Goal: Navigation & Orientation: Find specific page/section

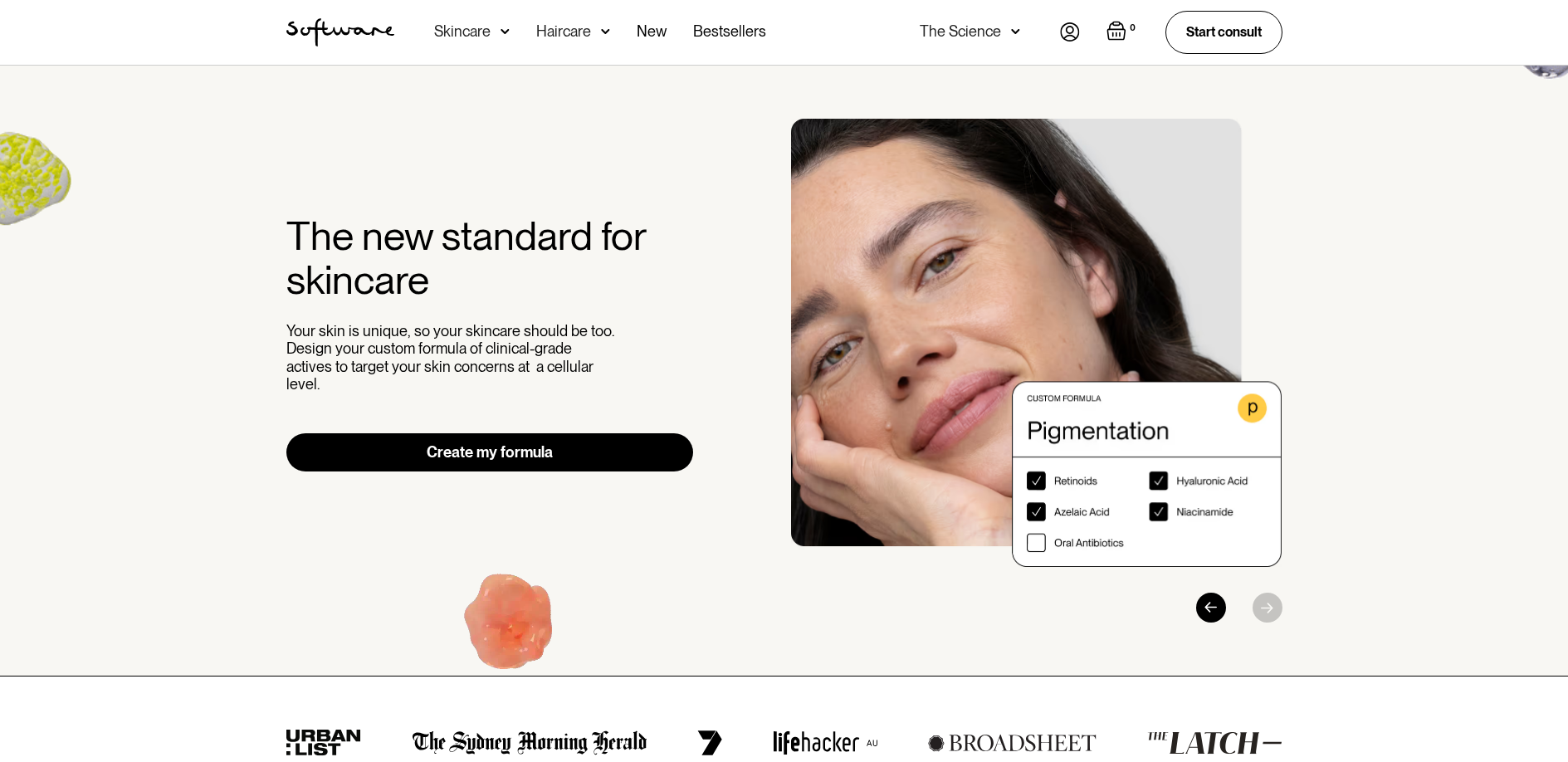
click at [554, 59] on div "Haircare" at bounding box center [573, 32] width 74 height 64
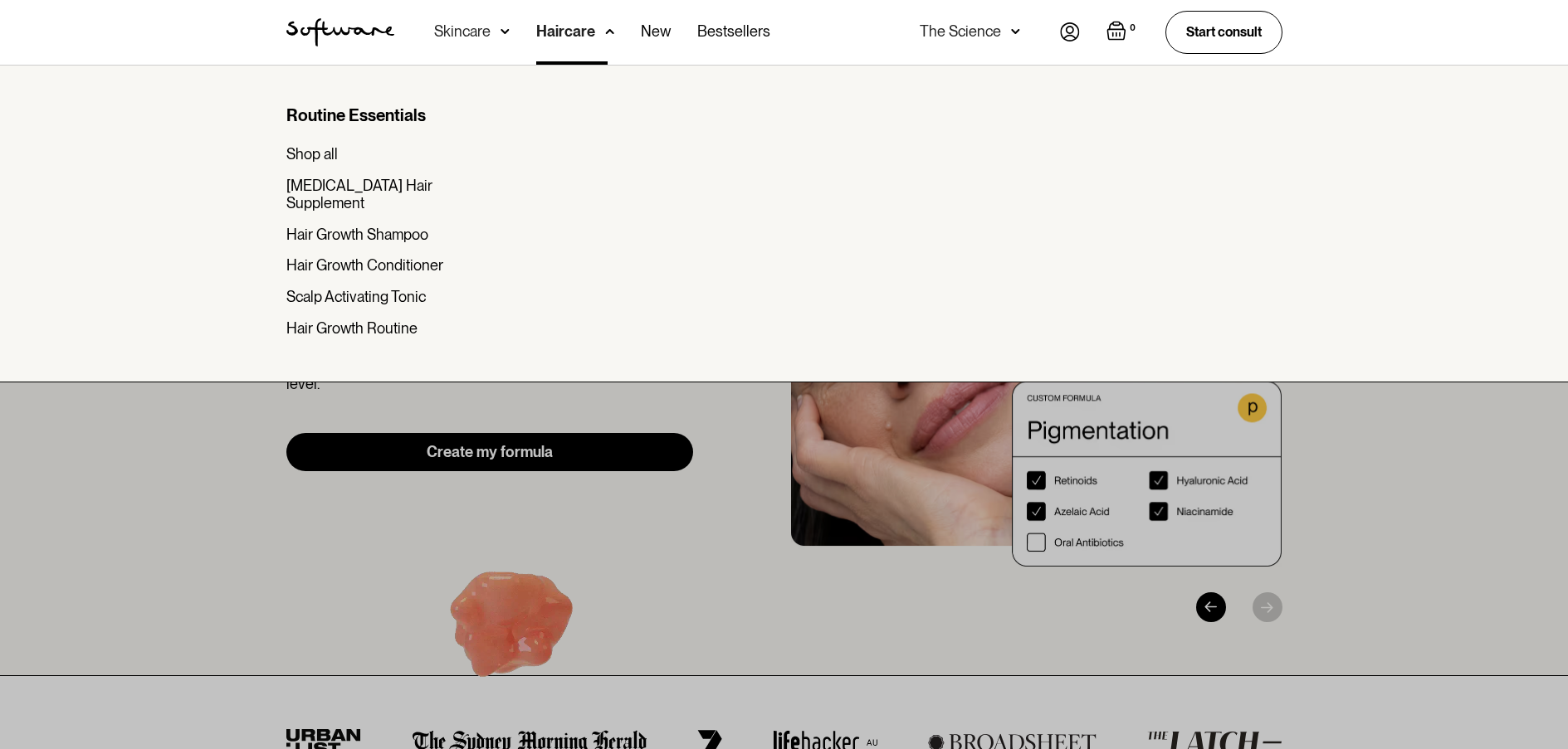
click at [189, 479] on div at bounding box center [784, 439] width 1568 height 749
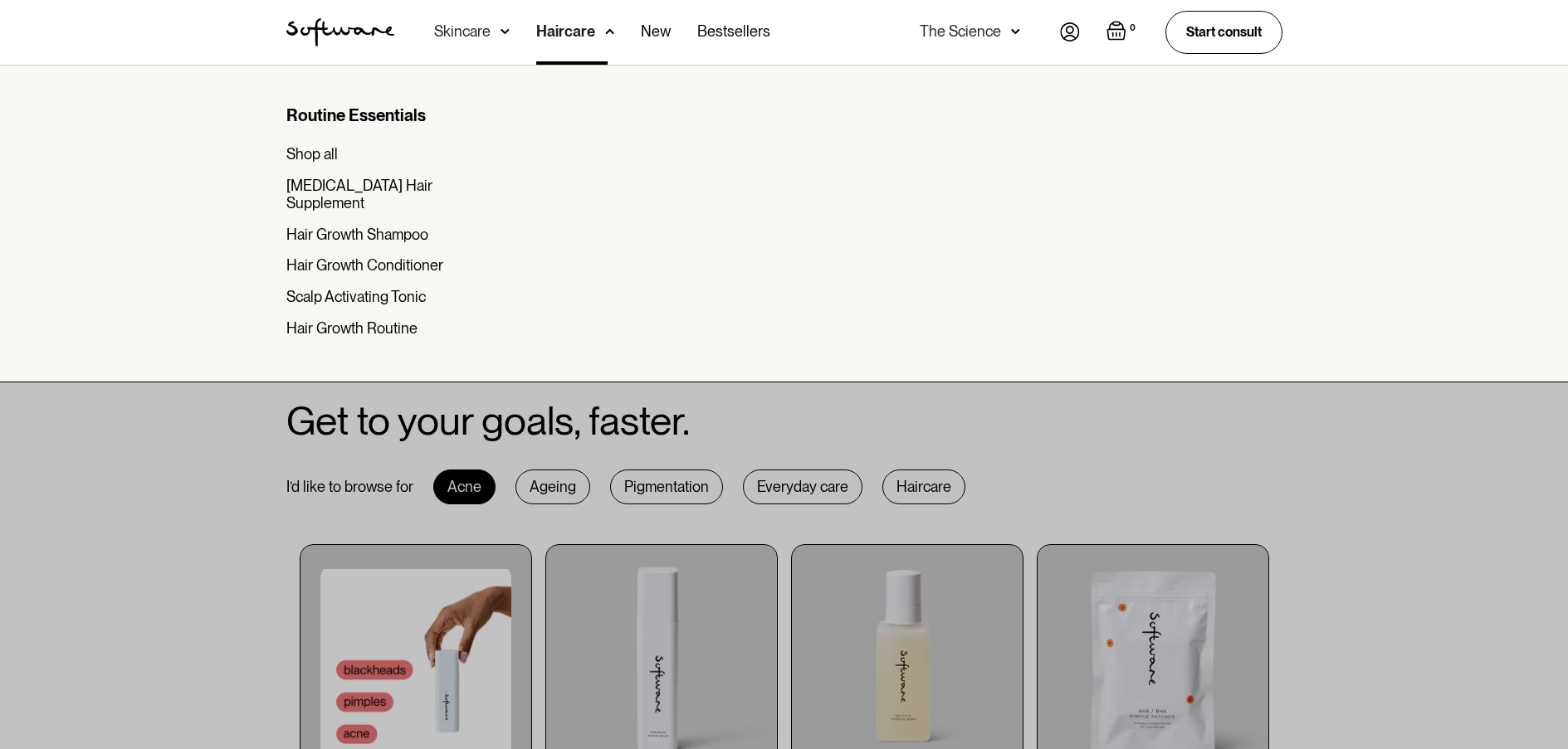
click at [189, 479] on div at bounding box center [784, 439] width 1568 height 749
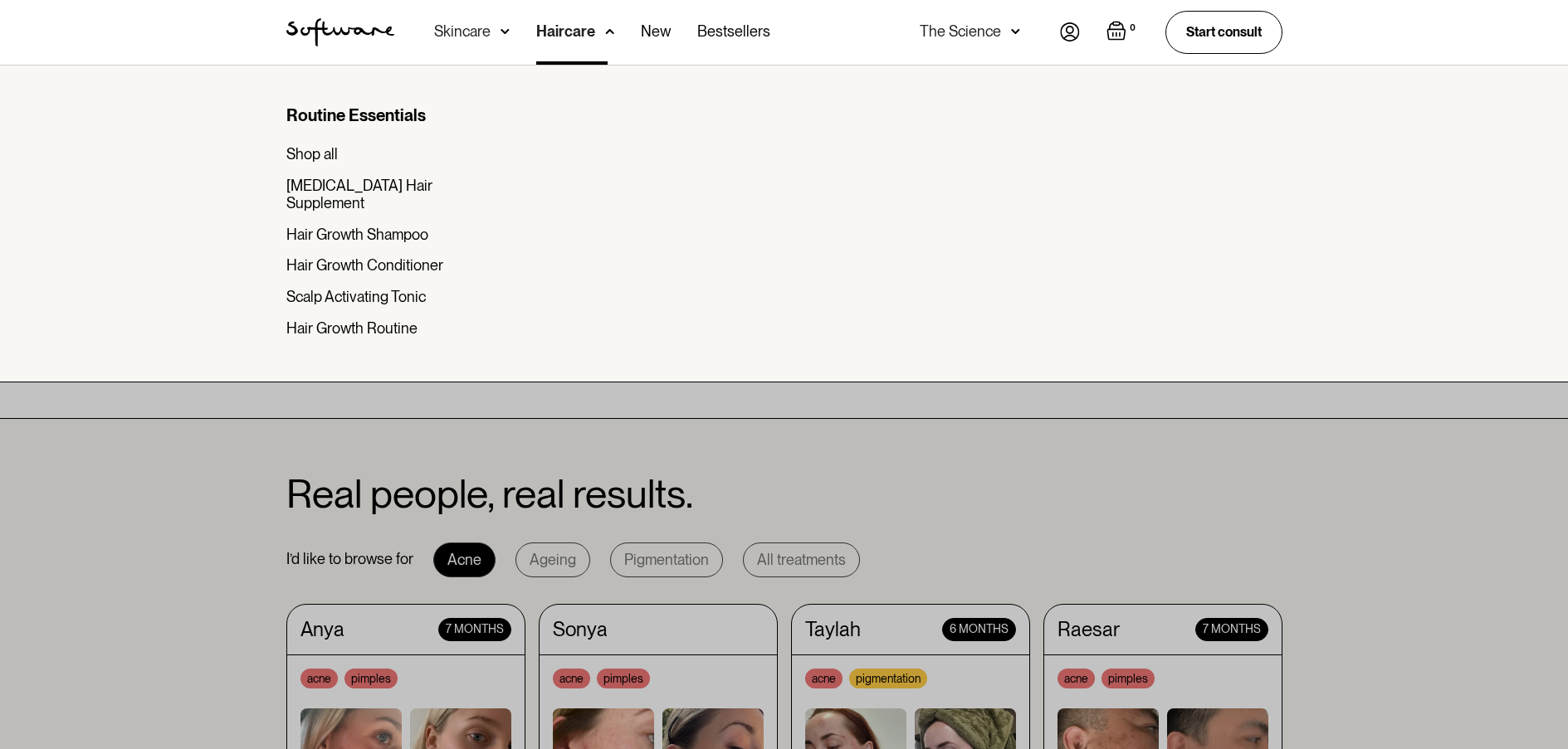
scroll to position [1205, 0]
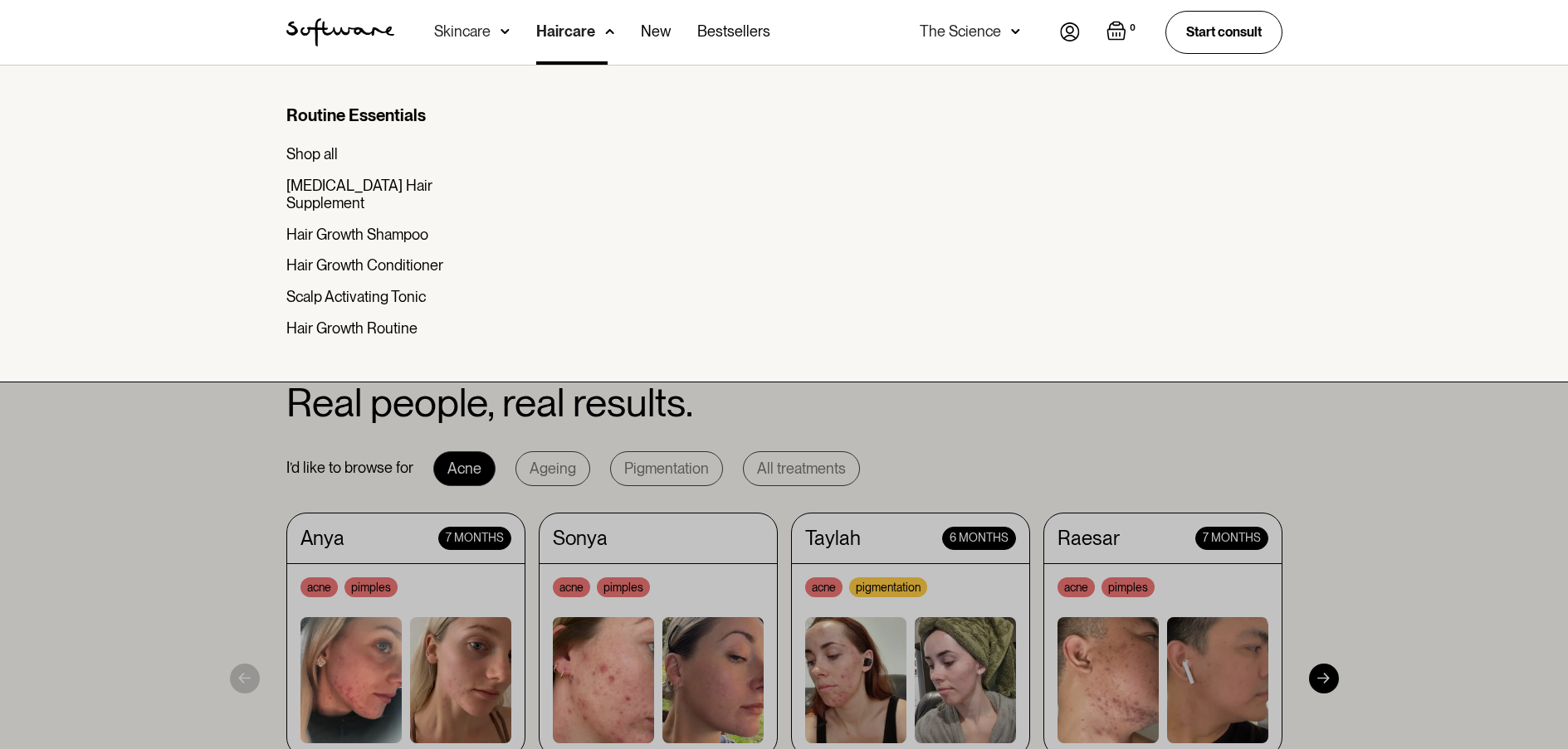
click at [152, 498] on div at bounding box center [784, 439] width 1568 height 749
click at [161, 472] on div at bounding box center [784, 439] width 1568 height 749
click at [173, 536] on div at bounding box center [784, 439] width 1568 height 749
click at [153, 520] on div at bounding box center [784, 439] width 1568 height 749
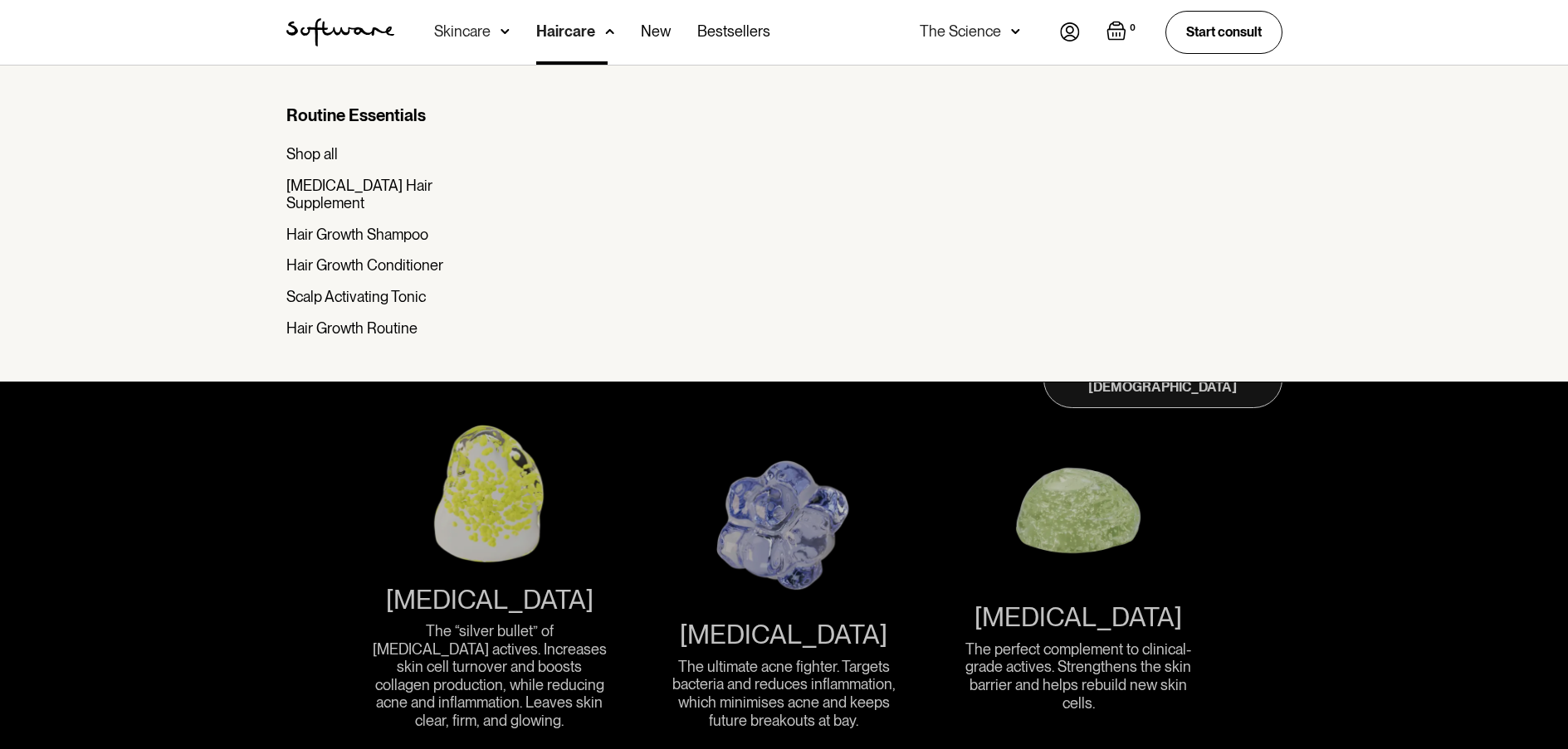
scroll to position [1861, 0]
click at [156, 460] on div at bounding box center [784, 439] width 1568 height 749
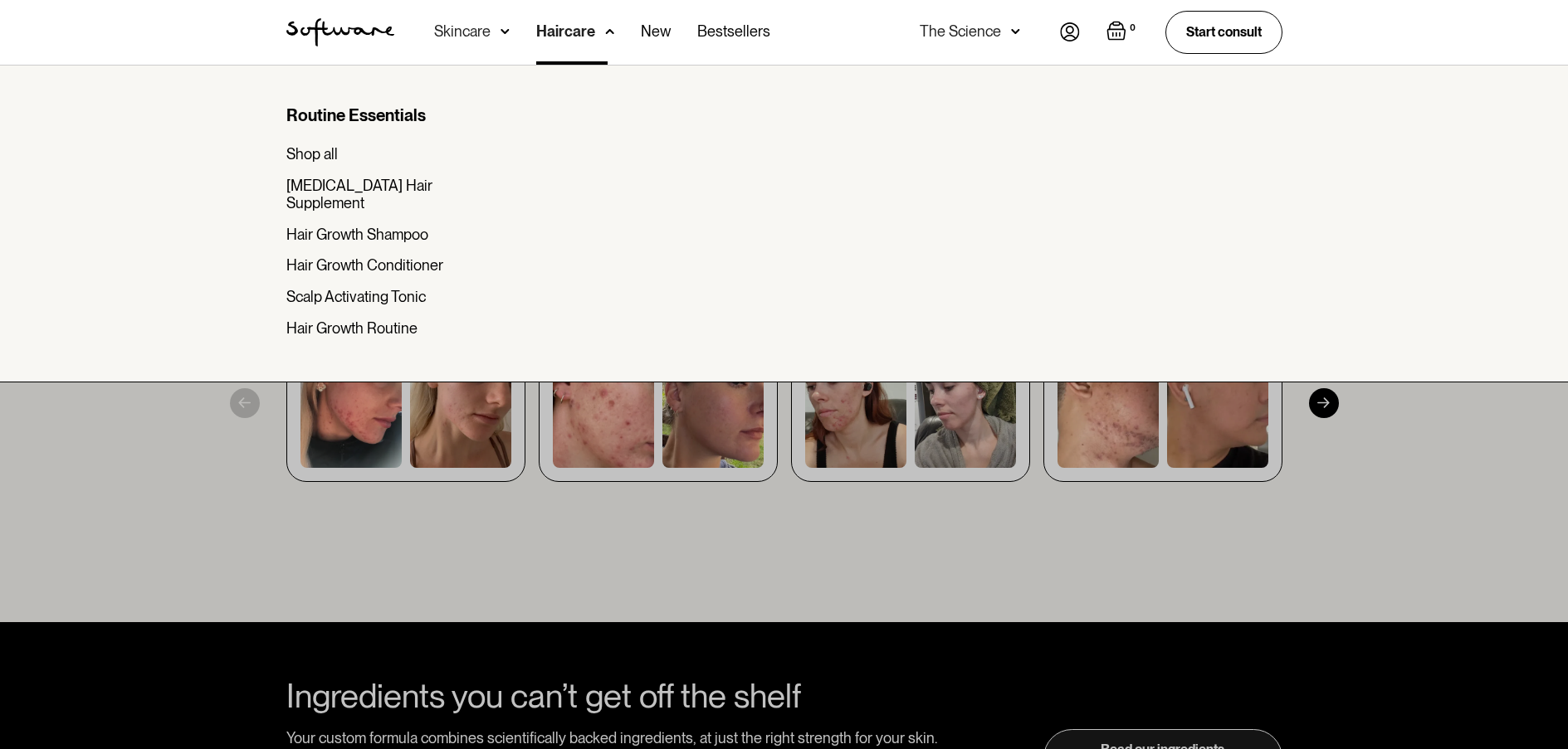
scroll to position [1465, 0]
